Goal: Transaction & Acquisition: Download file/media

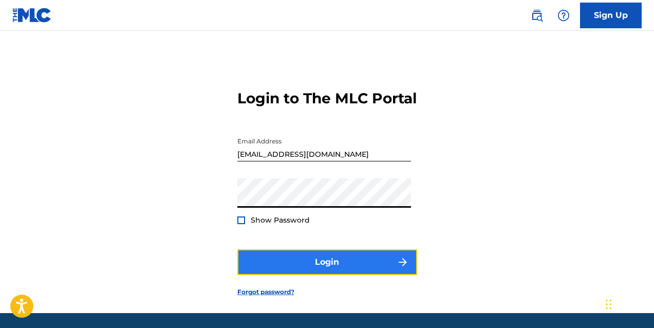
click at [296, 275] on button "Login" at bounding box center [327, 262] width 180 height 26
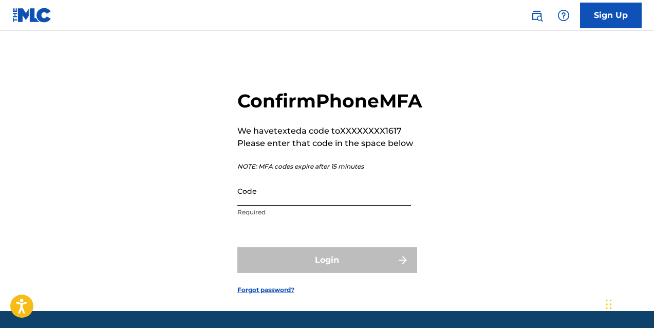
click at [271, 205] on input "Code" at bounding box center [324, 190] width 174 height 29
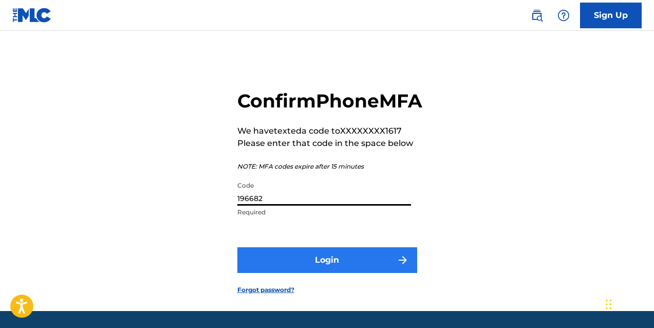
type input "196682"
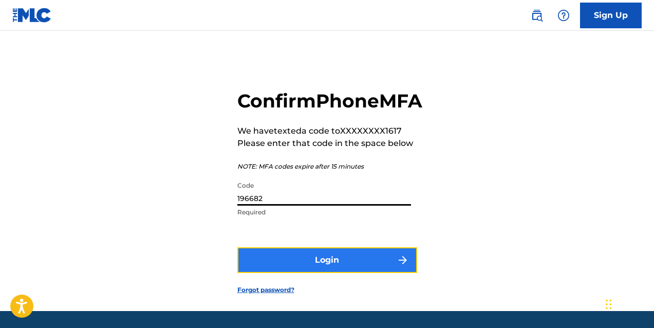
click at [347, 273] on button "Login" at bounding box center [327, 260] width 180 height 26
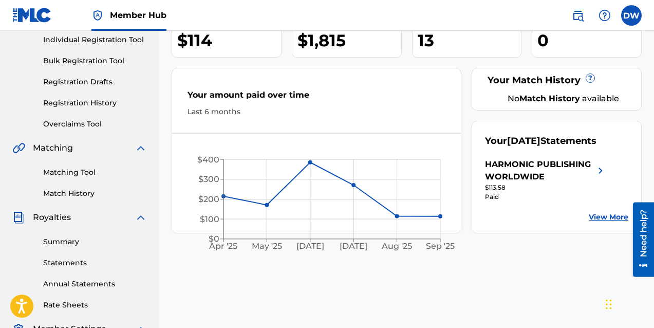
scroll to position [134, 0]
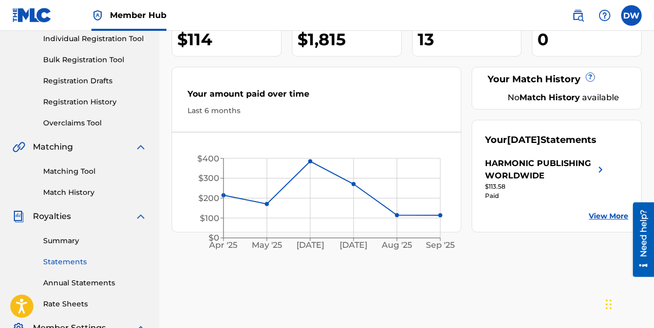
click at [67, 263] on link "Statements" at bounding box center [95, 261] width 104 height 11
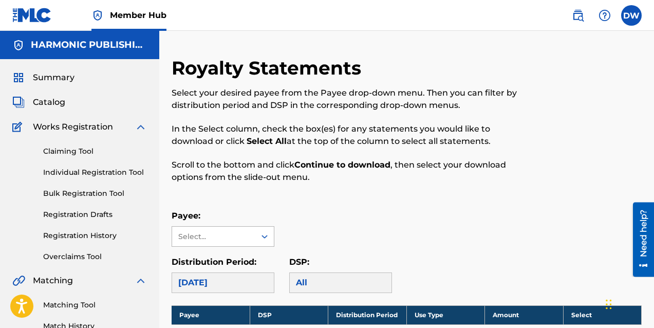
click at [241, 239] on div "Select..." at bounding box center [213, 236] width 70 height 11
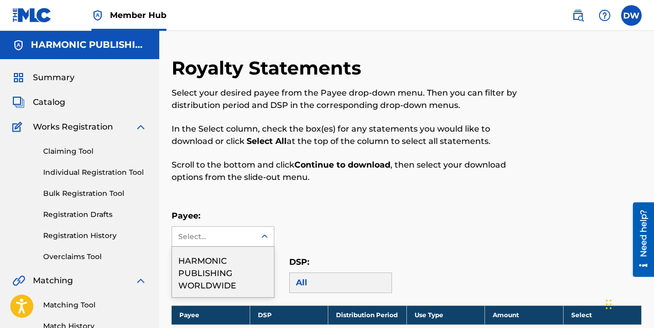
click at [233, 260] on div "HARMONIC PUBLISHING WORLDWIDE" at bounding box center [223, 271] width 102 height 50
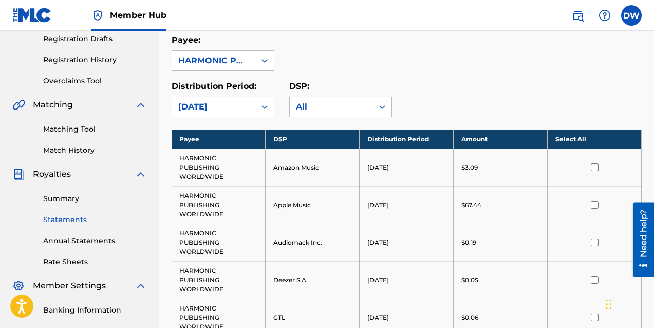
scroll to position [211, 0]
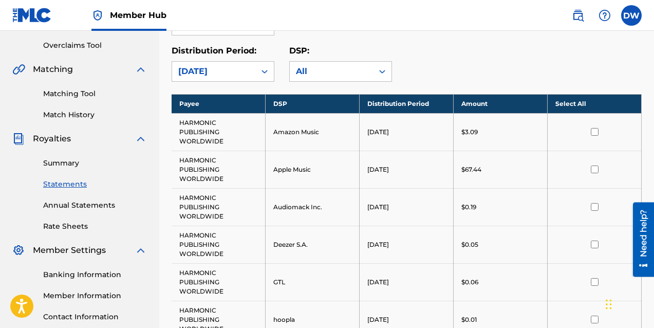
click at [568, 102] on th "Select All" at bounding box center [594, 103] width 94 height 19
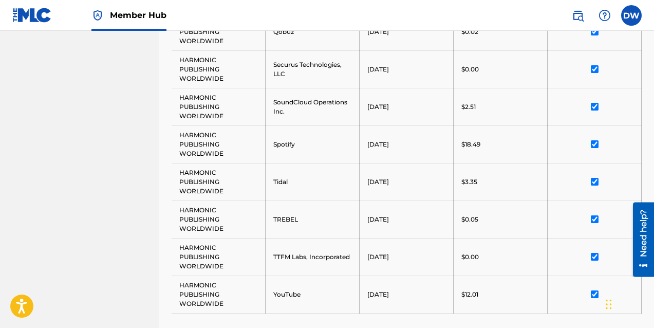
scroll to position [688, 0]
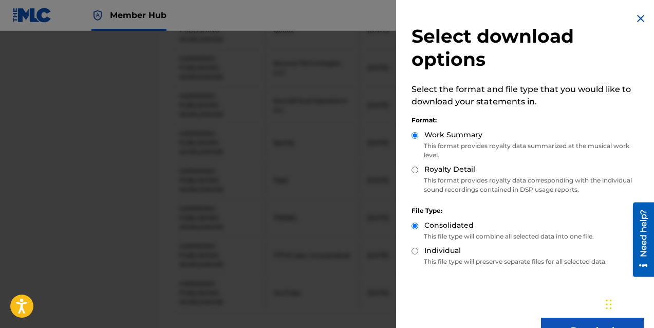
scroll to position [28, 0]
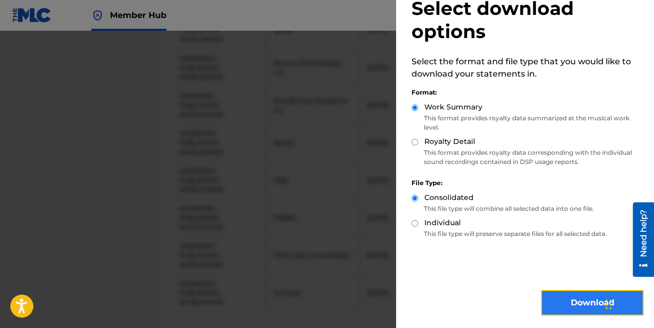
click at [584, 306] on button "Download" at bounding box center [592, 303] width 103 height 26
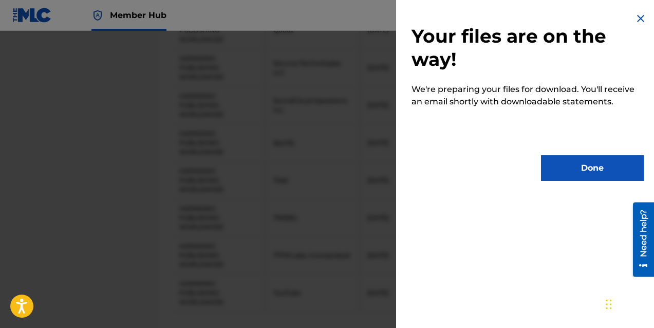
scroll to position [0, 0]
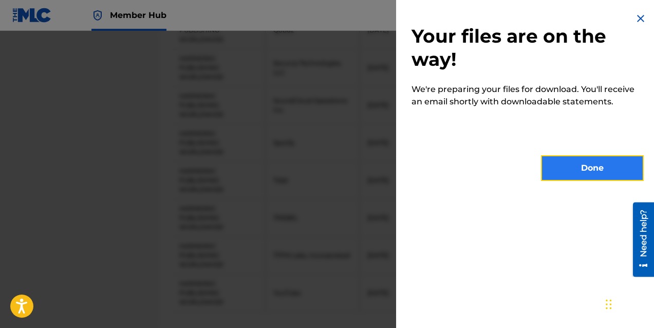
click at [577, 174] on button "Done" at bounding box center [592, 168] width 103 height 26
